Goal: Transaction & Acquisition: Purchase product/service

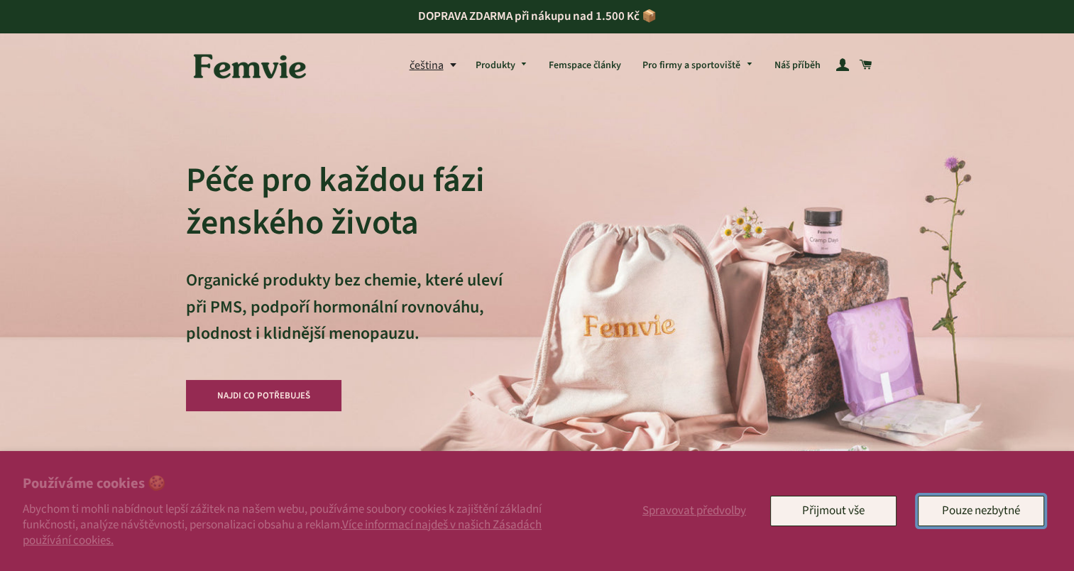
click at [948, 511] on button "Pouze nezbytné" at bounding box center [981, 510] width 126 height 30
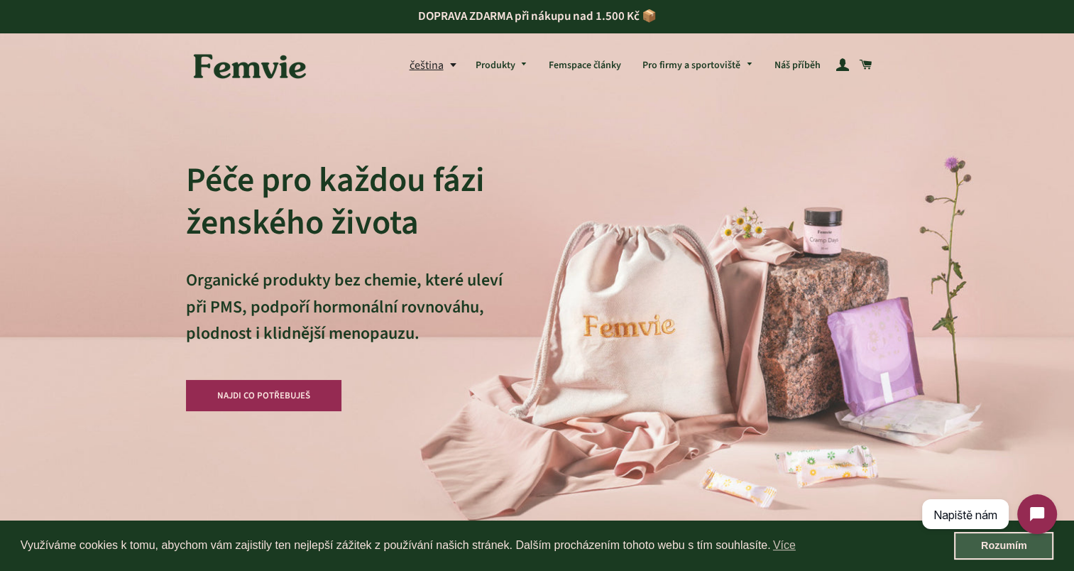
click at [998, 550] on link "Rozumím" at bounding box center [1003, 546] width 99 height 28
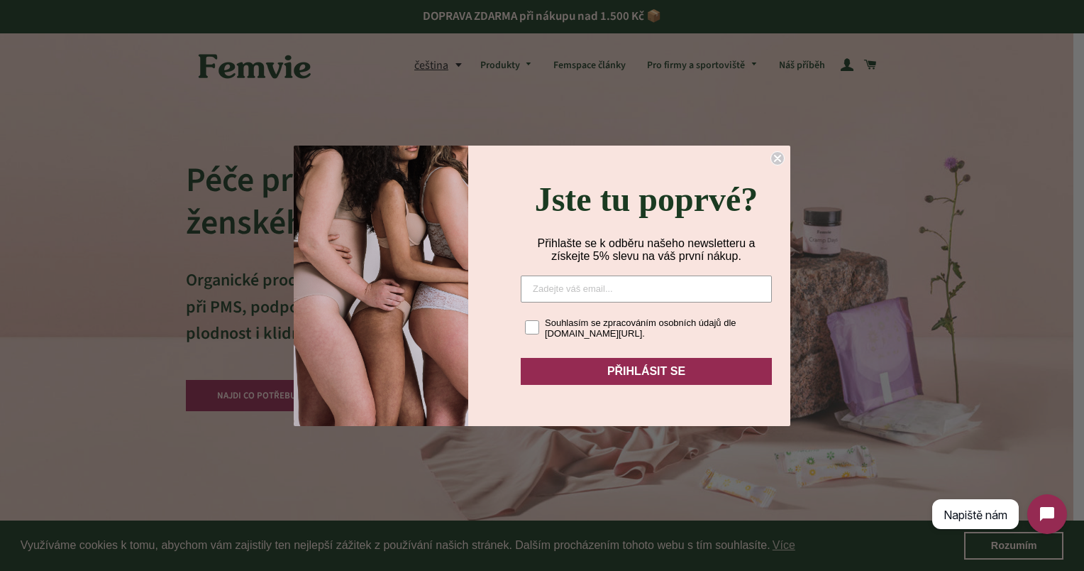
click at [778, 155] on icon "Close dialog" at bounding box center [778, 158] width 6 height 6
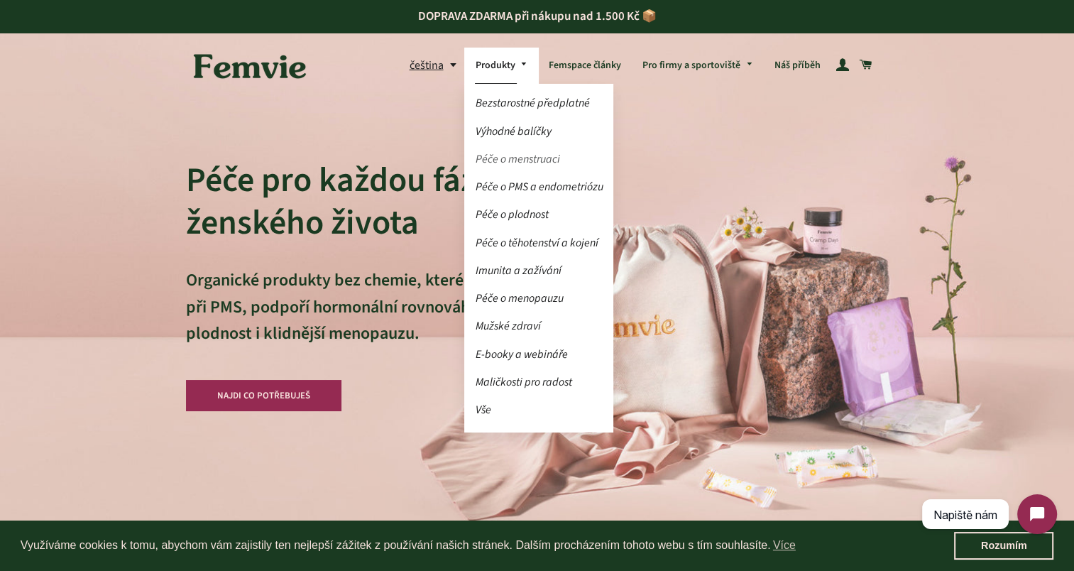
click at [510, 165] on link "Péče o menstruaci" at bounding box center [538, 159] width 149 height 25
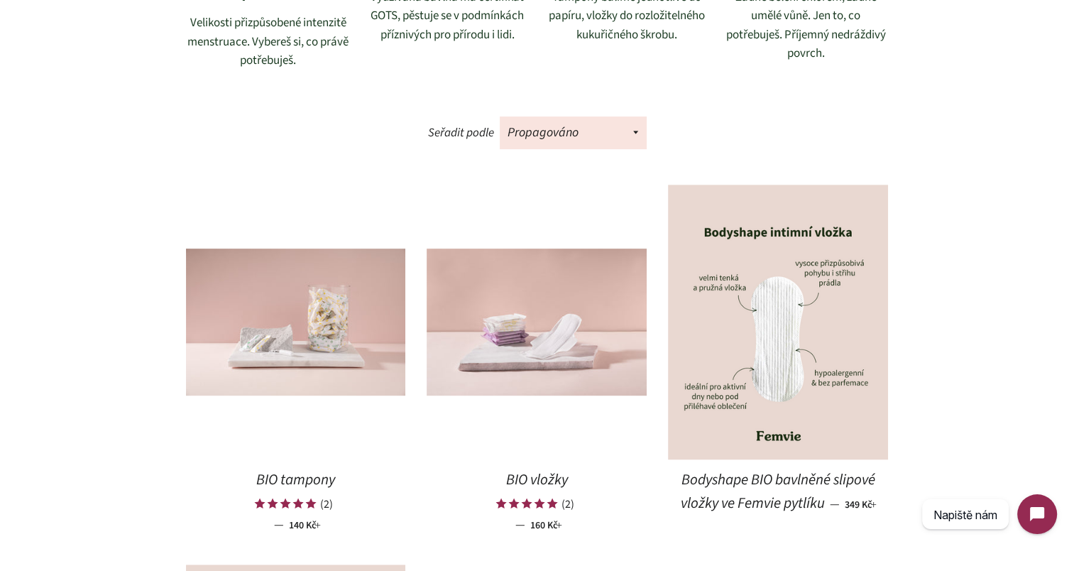
scroll to position [615, 0]
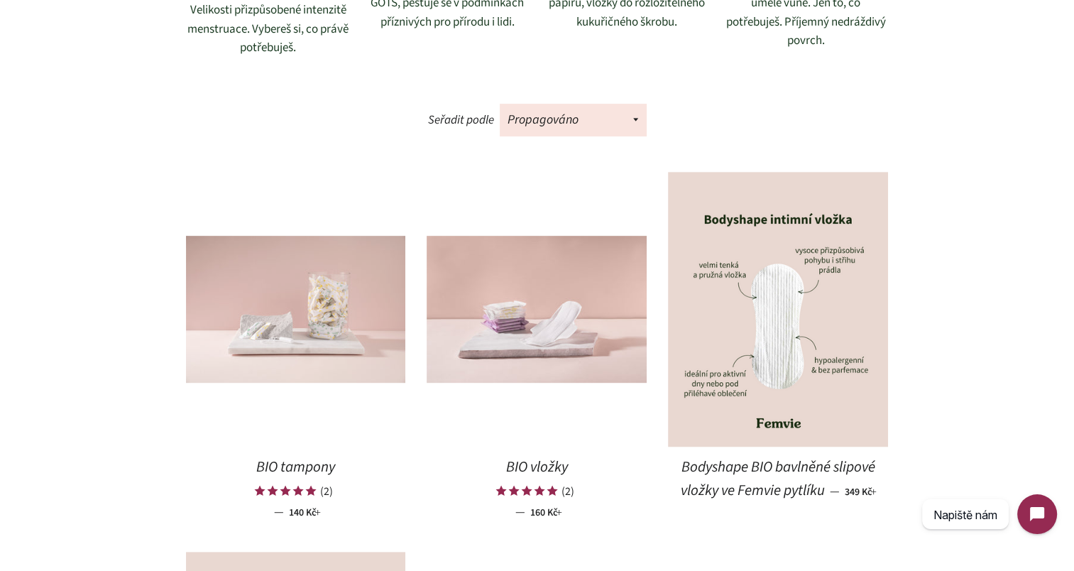
click at [328, 288] on img at bounding box center [296, 309] width 220 height 147
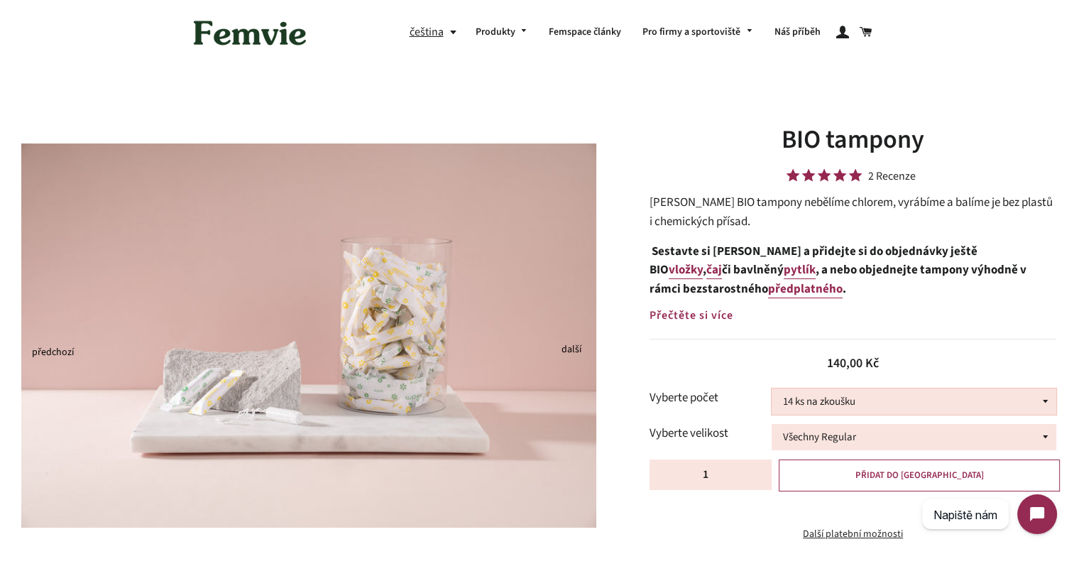
click at [855, 407] on select "14 ks na zkoušku 36 ks 100 ks" at bounding box center [913, 401] width 285 height 26
select select "36 ks"
click at [771, 388] on select "14 ks na zkoušku 36 ks 100 ks" at bounding box center [913, 401] width 285 height 26
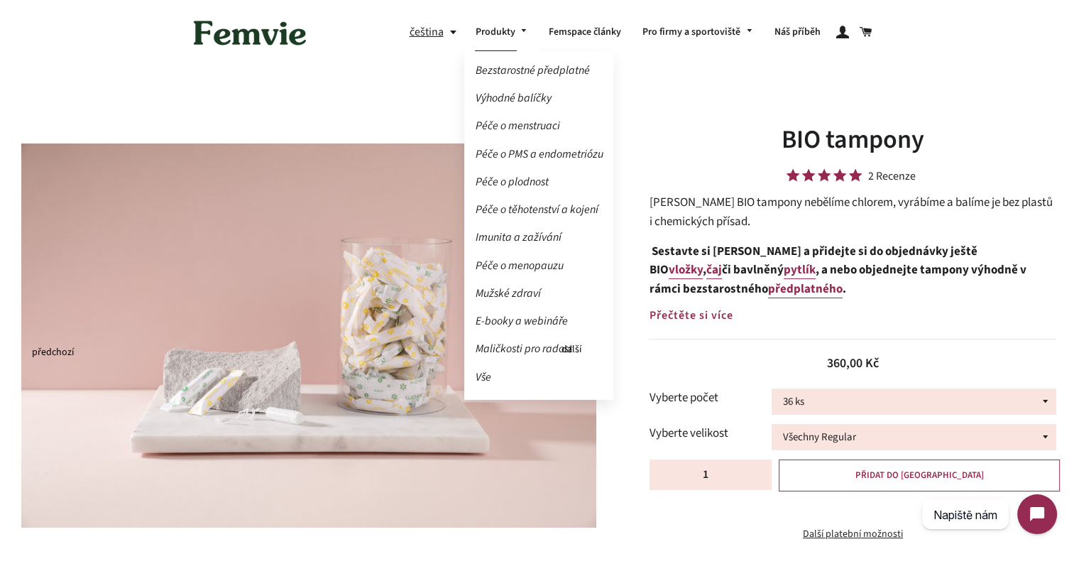
click at [505, 85] on ul "Bezstarostné předplatné Výhodné balíčky Péče o menstruaci Péče o PMS a endometr…" at bounding box center [538, 225] width 149 height 348
click at [505, 100] on link "Výhodné balíčky" at bounding box center [538, 98] width 149 height 25
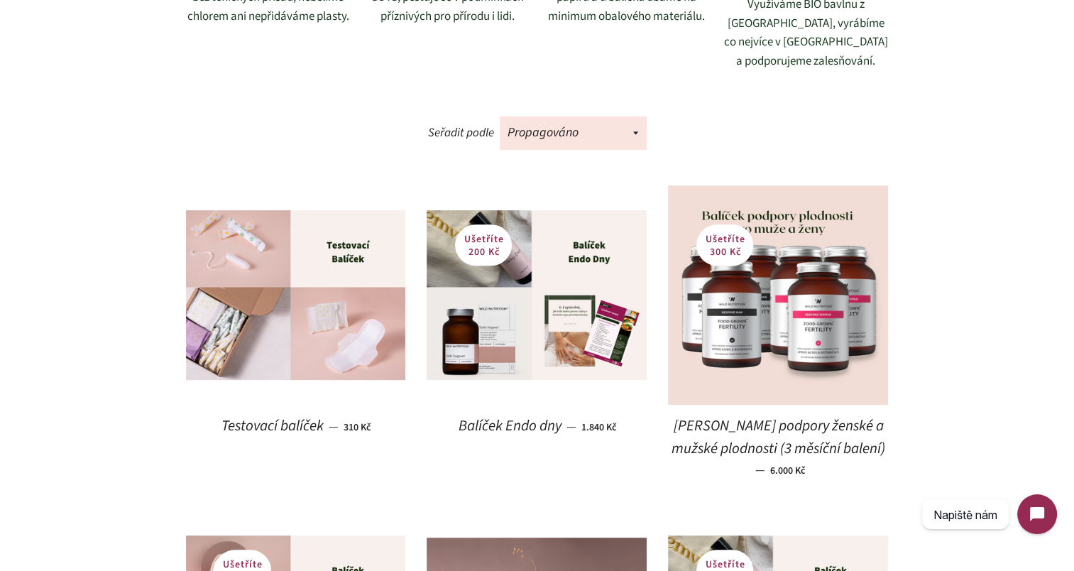
scroll to position [568, 0]
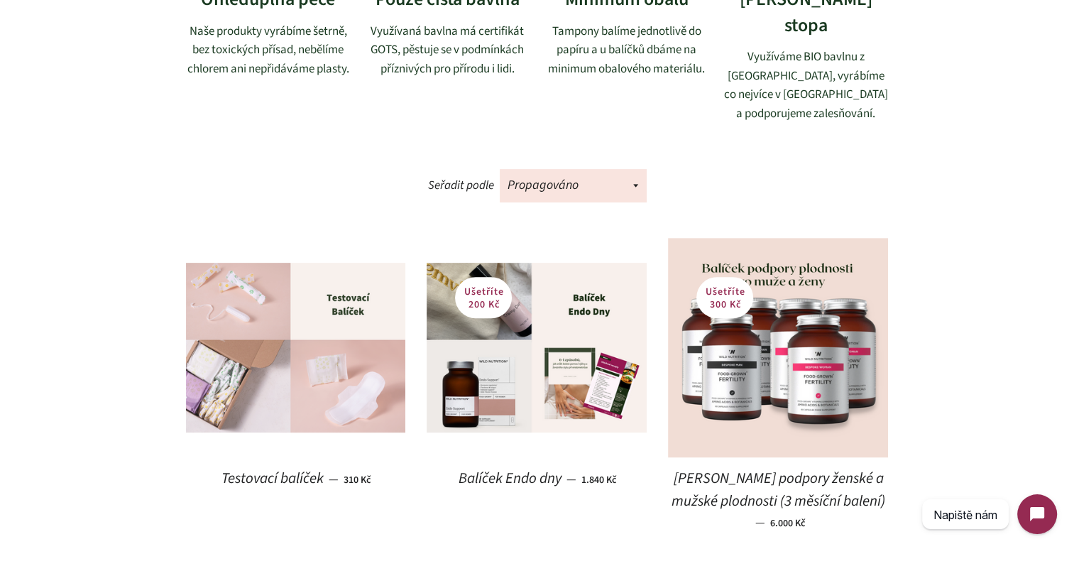
click at [303, 297] on img at bounding box center [296, 348] width 220 height 170
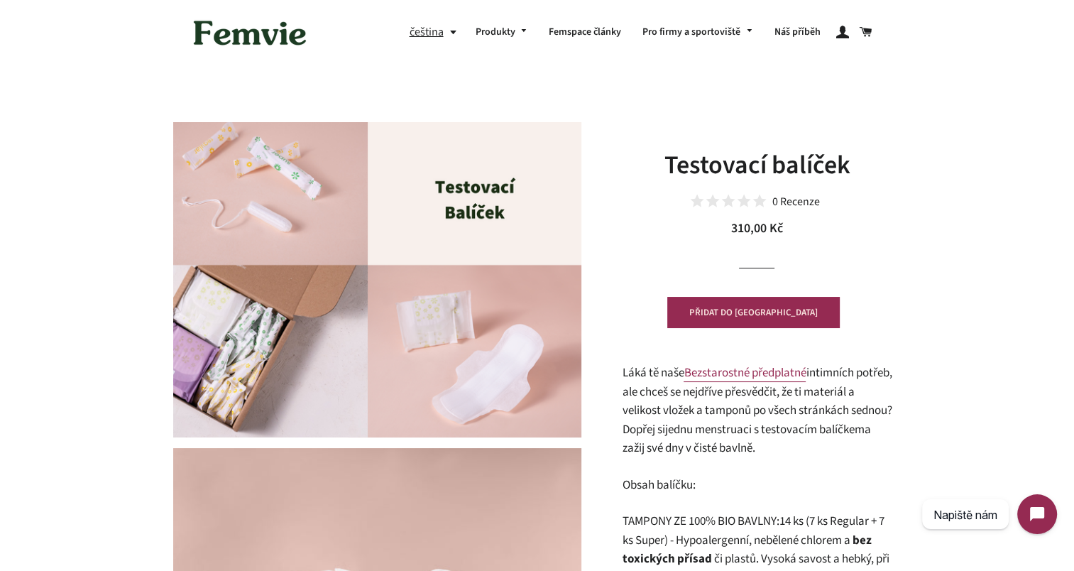
click at [253, 34] on img at bounding box center [250, 33] width 128 height 44
